Goal: Information Seeking & Learning: Learn about a topic

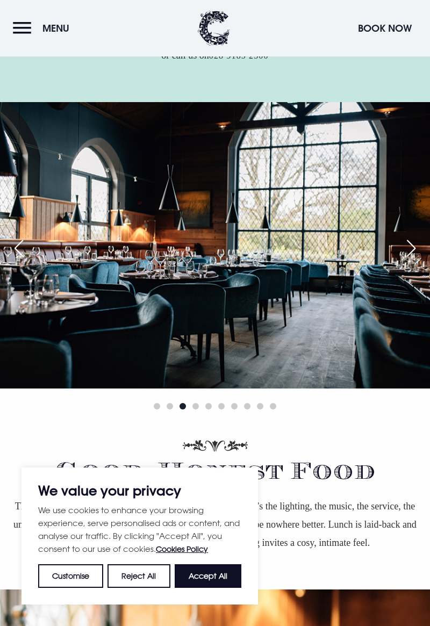
click at [419, 260] on div "Next slide" at bounding box center [411, 248] width 27 height 24
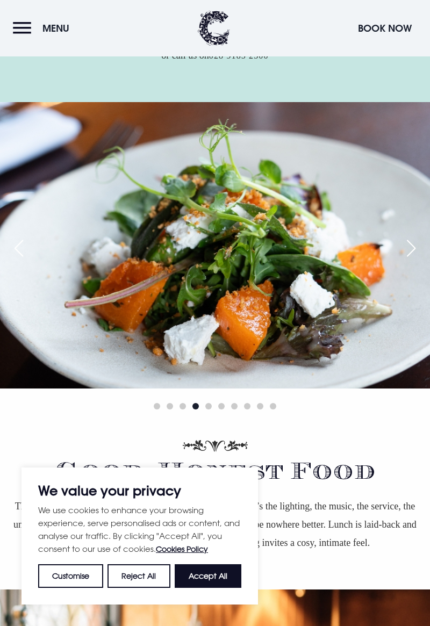
click at [415, 260] on div "Next slide" at bounding box center [411, 248] width 27 height 24
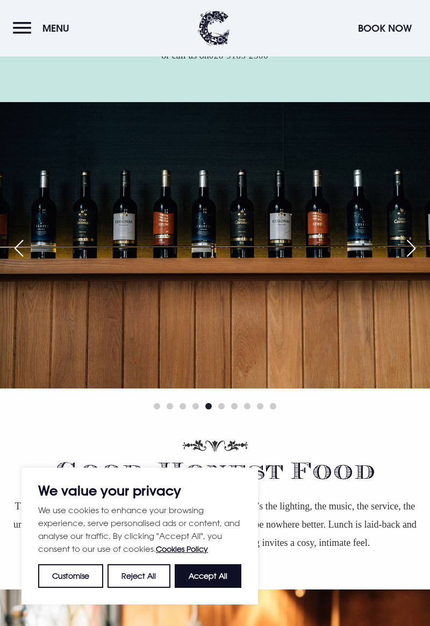
click at [416, 260] on div "Next slide" at bounding box center [411, 248] width 27 height 24
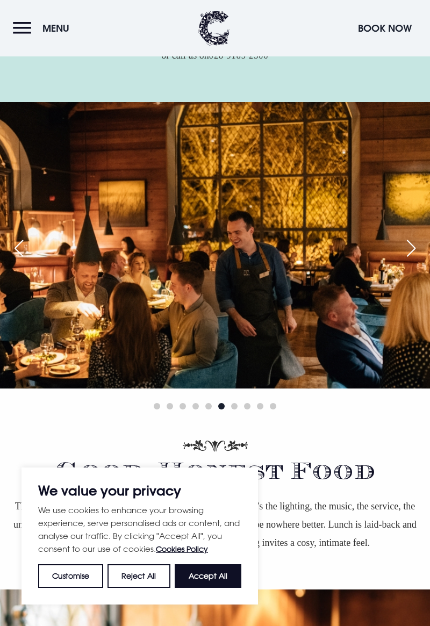
click at [412, 260] on div "Next slide" at bounding box center [411, 248] width 27 height 24
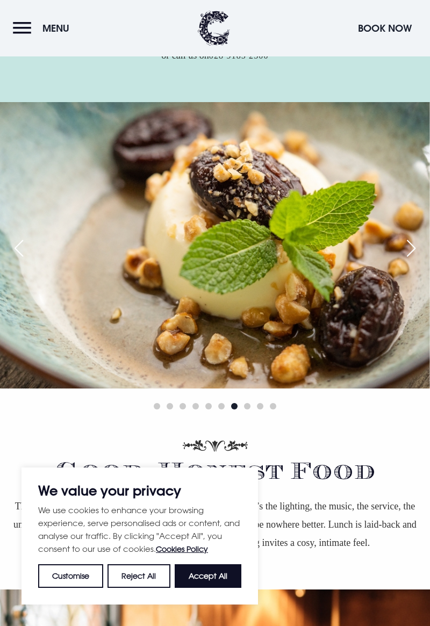
click at [406, 260] on div "Next slide" at bounding box center [411, 248] width 27 height 24
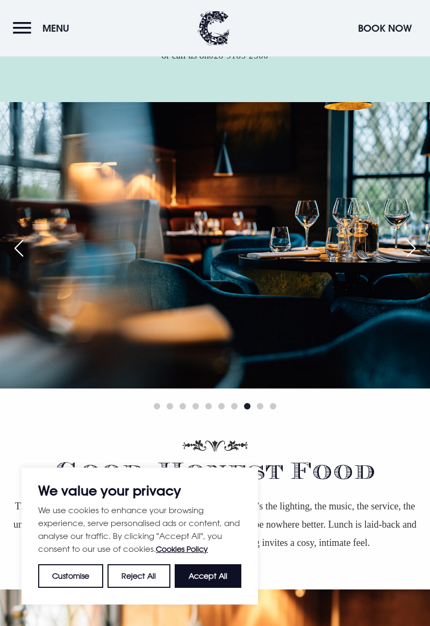
click at [419, 260] on div "Next slide" at bounding box center [411, 248] width 27 height 24
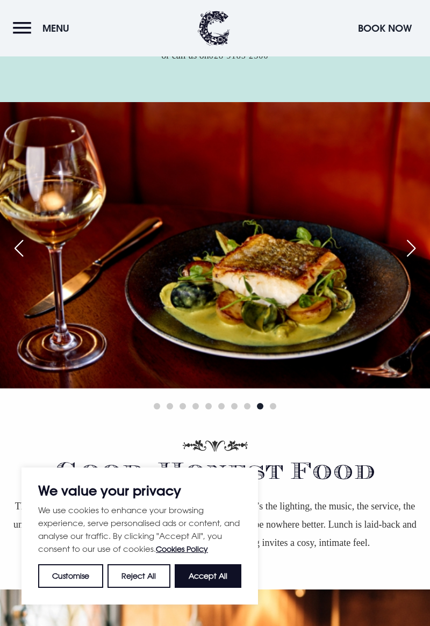
click at [414, 260] on div "Next slide" at bounding box center [411, 248] width 27 height 24
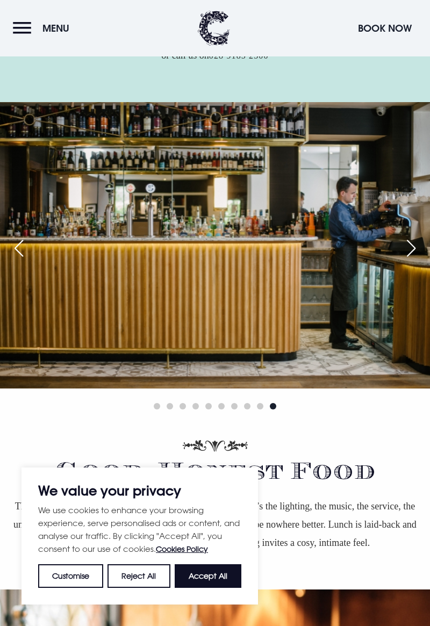
click at [420, 260] on div "Next slide" at bounding box center [411, 248] width 27 height 24
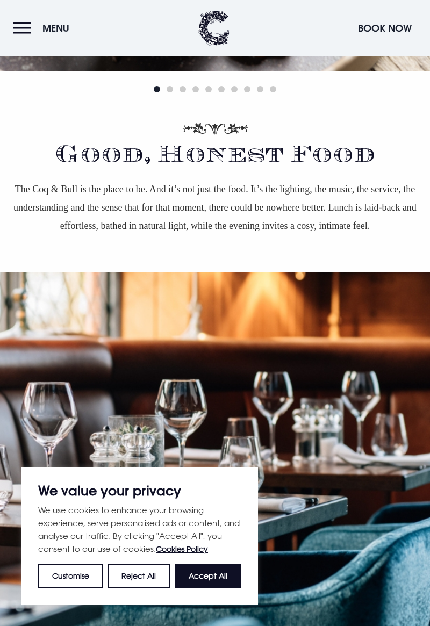
scroll to position [649, 0]
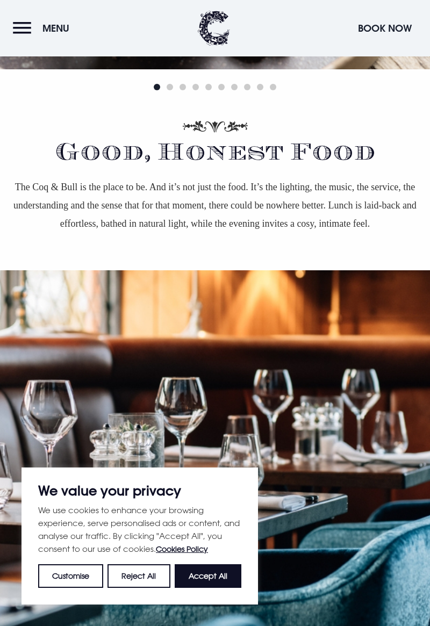
click at [216, 588] on button "Accept All" at bounding box center [208, 576] width 67 height 24
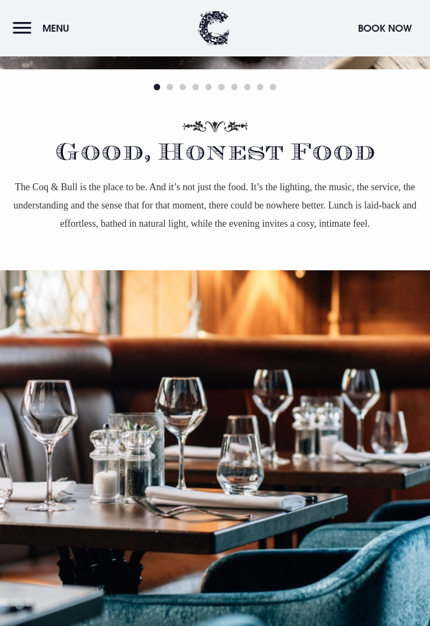
checkbox input "true"
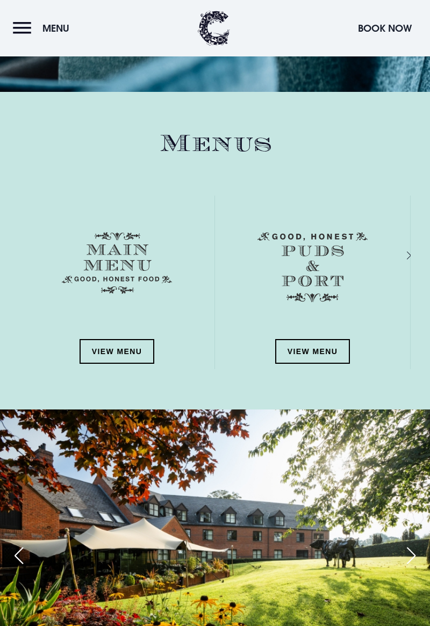
scroll to position [1236, 0]
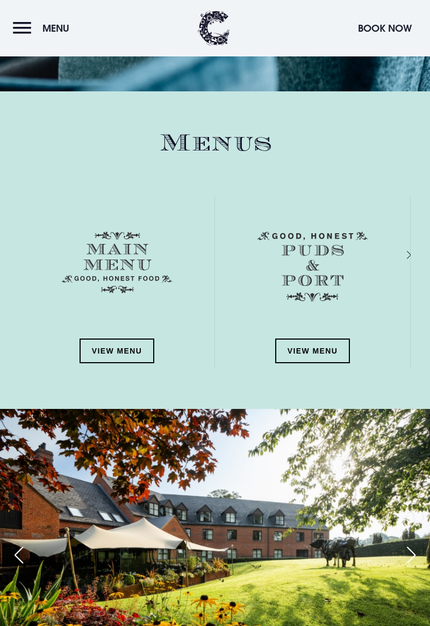
click at [130, 363] on link "View Menu" at bounding box center [117, 351] width 75 height 25
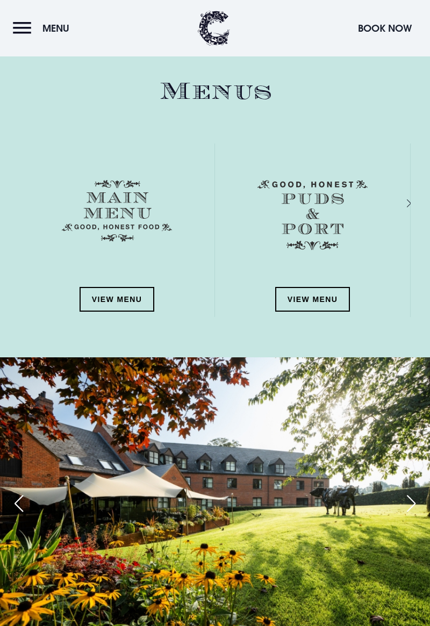
click at [317, 312] on link "View Menu" at bounding box center [312, 299] width 75 height 25
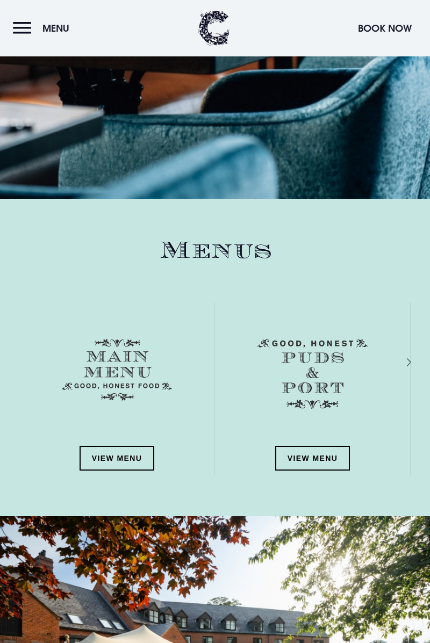
scroll to position [1130, 0]
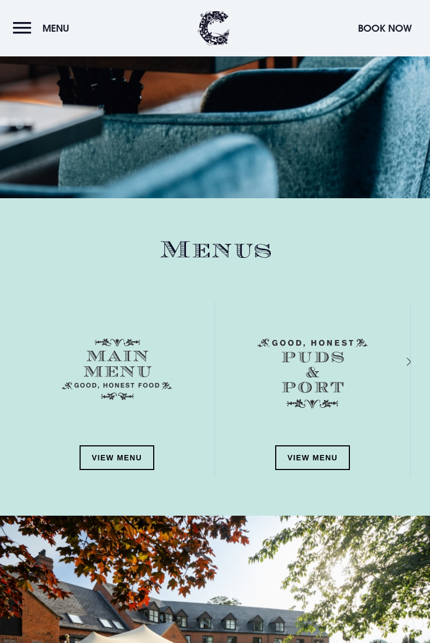
click at [129, 470] on link "View Menu" at bounding box center [117, 457] width 75 height 25
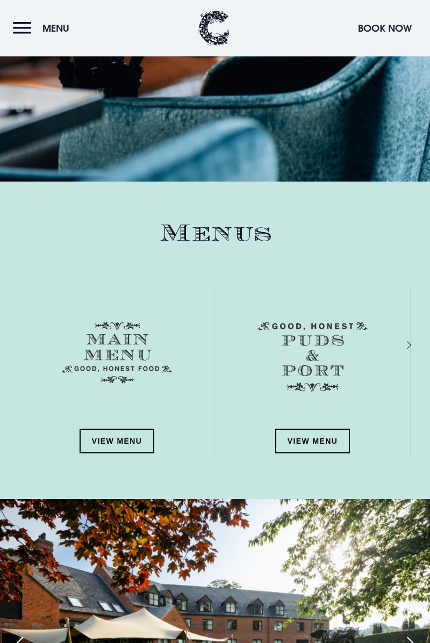
scroll to position [1164, 0]
